Goal: Transaction & Acquisition: Purchase product/service

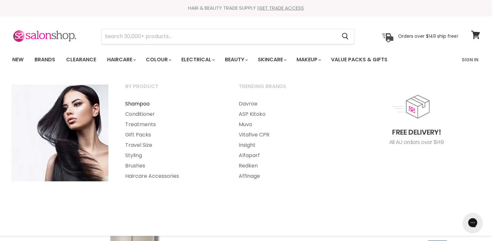
click at [128, 102] on link "Shampoo" at bounding box center [173, 104] width 112 height 10
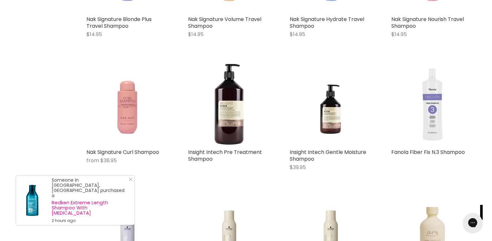
scroll to position [935, 0]
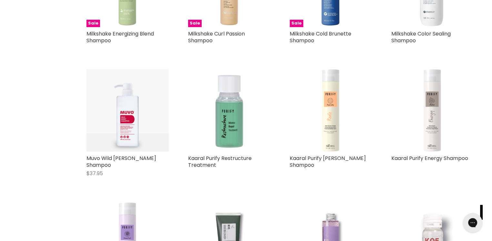
scroll to position [2774, 0]
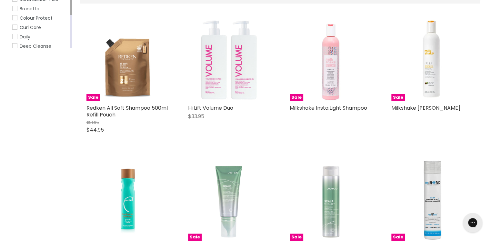
scroll to position [32, 0]
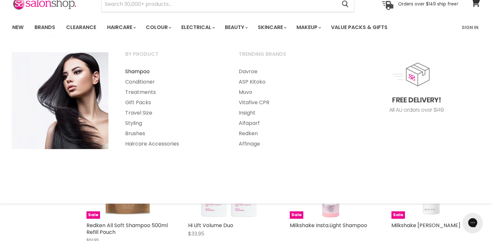
click at [126, 69] on link "Shampoo" at bounding box center [173, 71] width 112 height 10
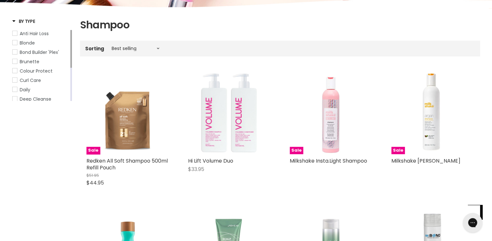
scroll to position [65, 0]
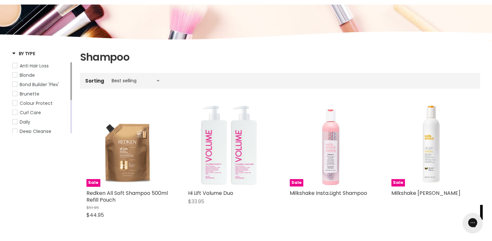
click at [15, 104] on span "Colour Protect" at bounding box center [15, 103] width 5 height 5
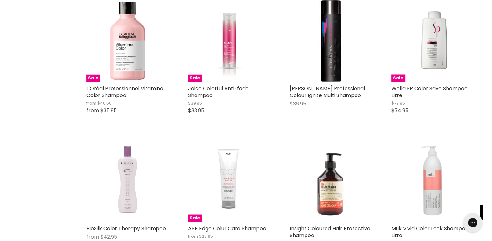
scroll to position [1129, 0]
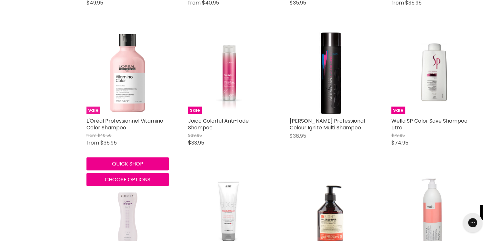
click at [122, 89] on img "Main content" at bounding box center [127, 73] width 82 height 82
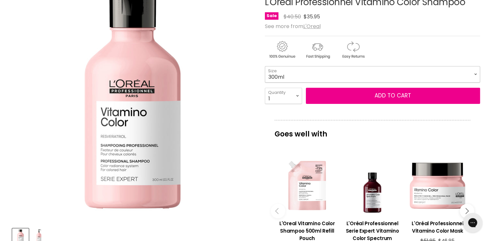
click at [475, 73] on select "300ml 1.5 Litre" at bounding box center [372, 74] width 215 height 16
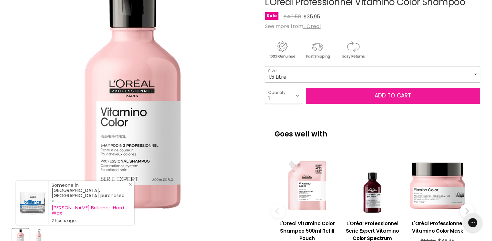
click at [265, 66] on select "300ml 1.5 Litre" at bounding box center [372, 74] width 215 height 16
select select "1.5 Litre"
